Goal: Transaction & Acquisition: Purchase product/service

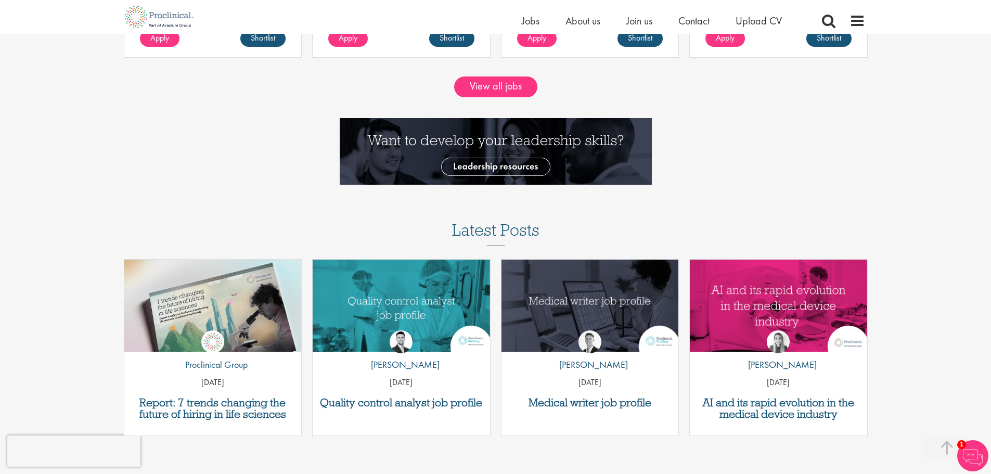
scroll to position [1197, 0]
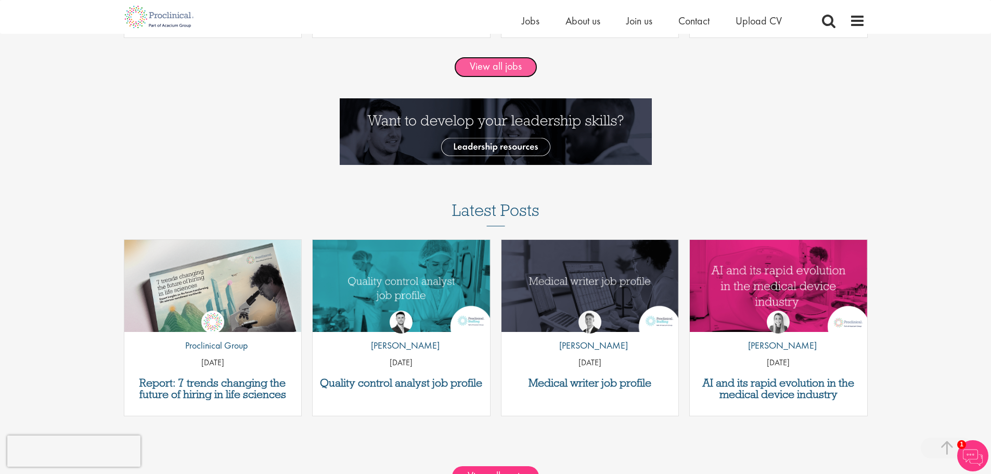
click at [502, 62] on link "View all jobs" at bounding box center [495, 67] width 83 height 21
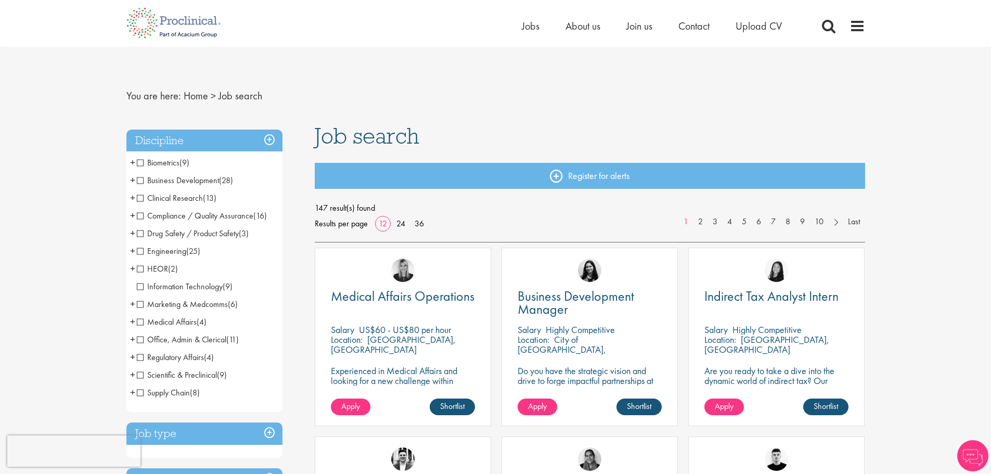
click at [199, 303] on span "Marketing & Medcomms" at bounding box center [182, 304] width 91 height 11
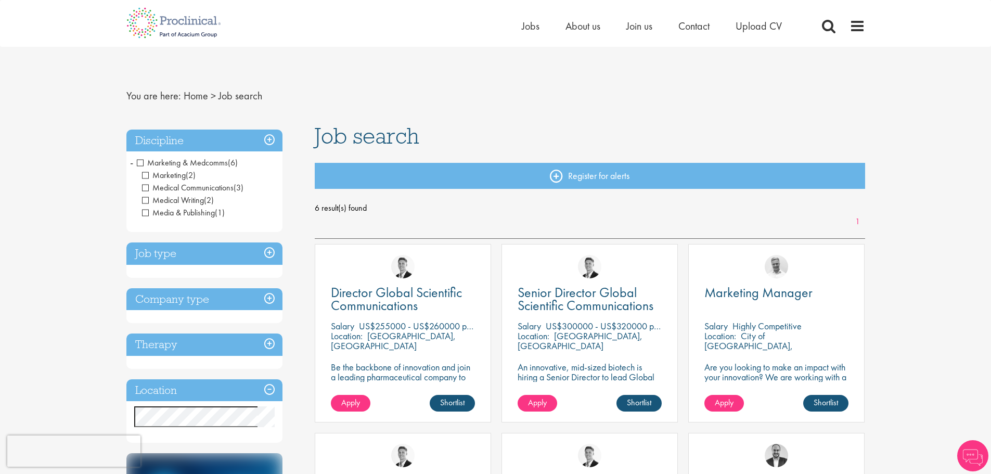
click at [187, 160] on span "Marketing & Medcomms" at bounding box center [182, 162] width 91 height 11
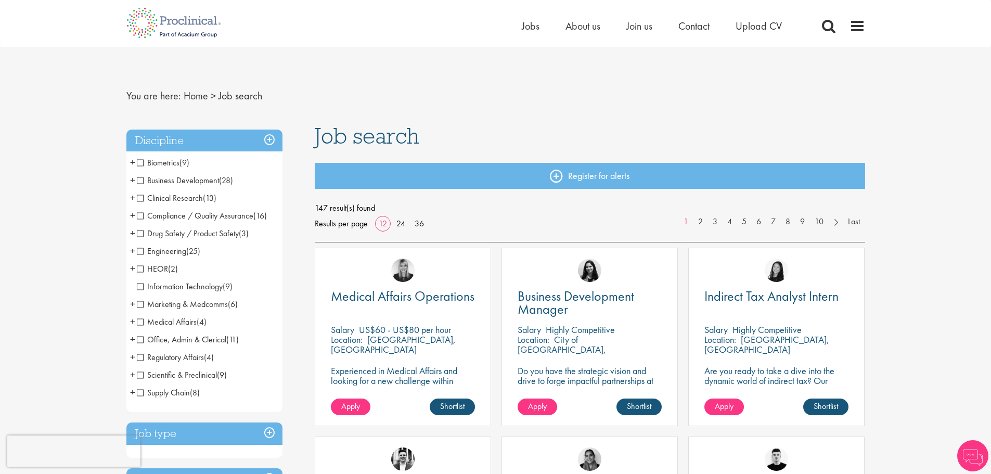
click at [140, 306] on span "Marketing & Medcomms" at bounding box center [182, 304] width 91 height 11
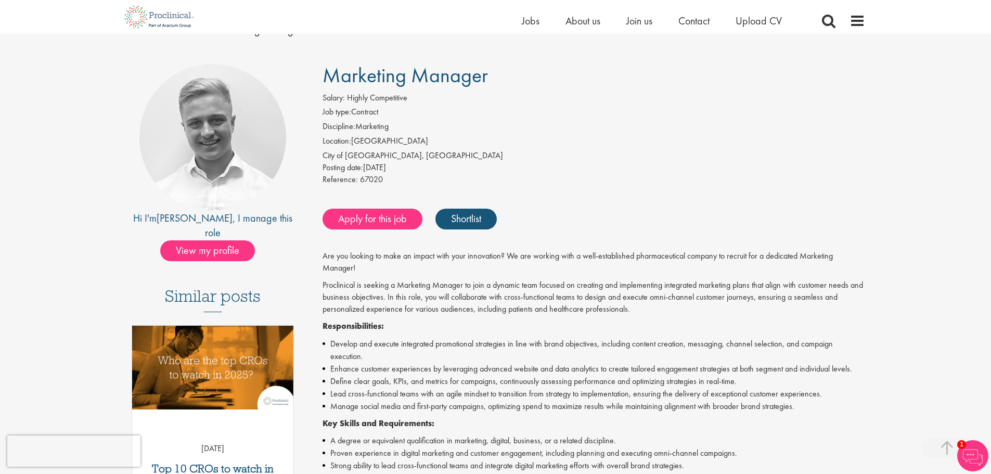
scroll to position [52, 0]
click at [375, 225] on link "Apply for this job" at bounding box center [373, 219] width 100 height 21
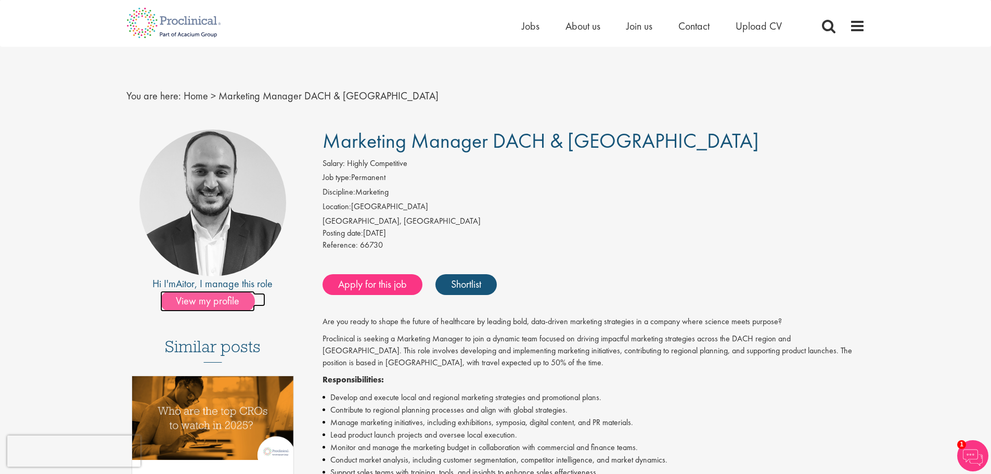
click at [243, 300] on span "View my profile" at bounding box center [207, 301] width 95 height 21
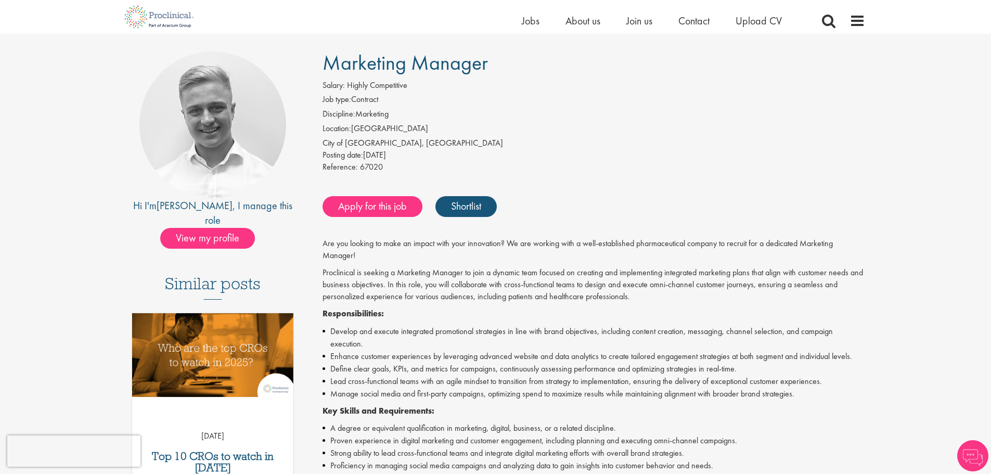
scroll to position [52, 0]
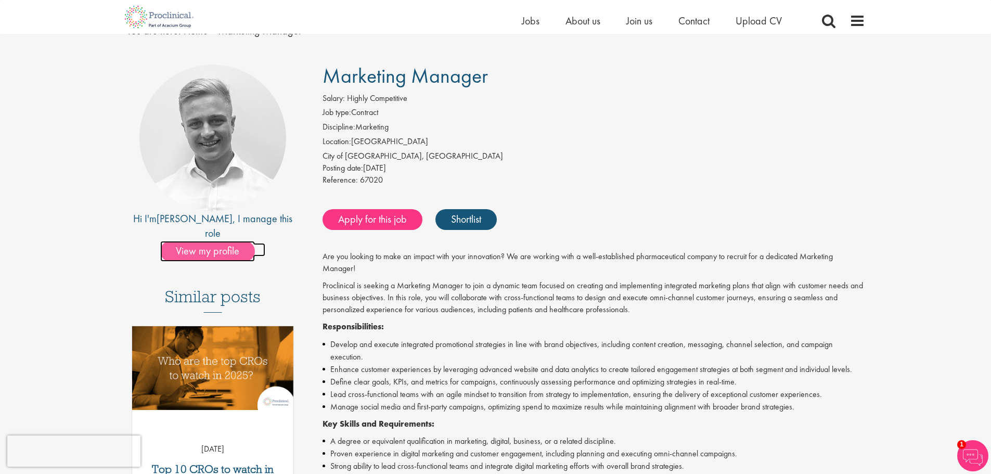
click at [217, 241] on span "View my profile" at bounding box center [207, 251] width 95 height 21
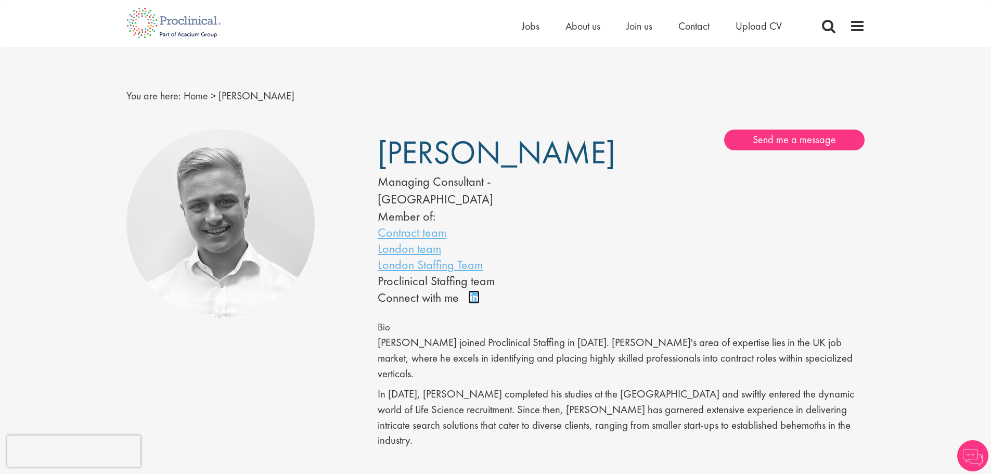
click at [475, 302] on link "Connect on LinkedIn" at bounding box center [477, 302] width 18 height 0
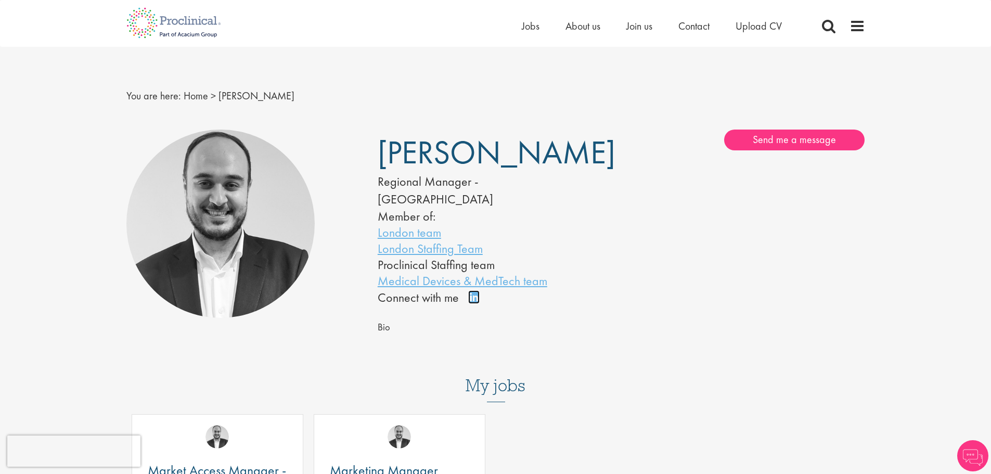
click at [476, 302] on link "Connect on LinkedIn" at bounding box center [477, 302] width 18 height 0
